Goal: Task Accomplishment & Management: Manage account settings

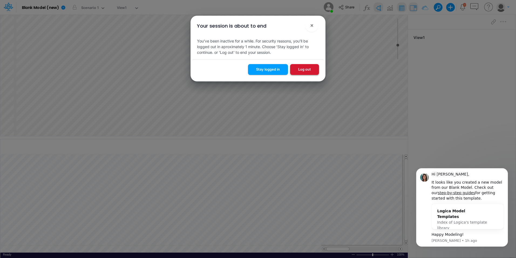
click at [307, 70] on button "Log out" at bounding box center [304, 69] width 29 height 11
